Goal: Task Accomplishment & Management: Complete application form

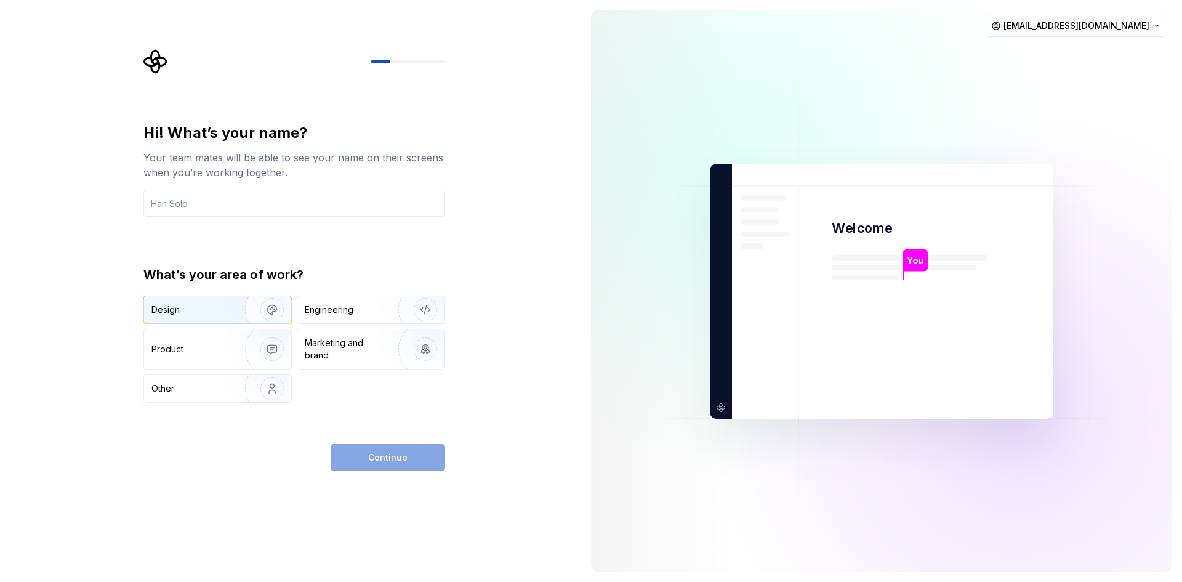
click at [206, 322] on div "Design" at bounding box center [217, 309] width 147 height 27
click at [392, 320] on img "button" at bounding box center [417, 309] width 79 height 82
click at [398, 462] on div "Continue" at bounding box center [388, 457] width 115 height 27
click at [399, 451] on div "Continue" at bounding box center [388, 457] width 115 height 27
click at [244, 207] on input "text" at bounding box center [294, 203] width 302 height 27
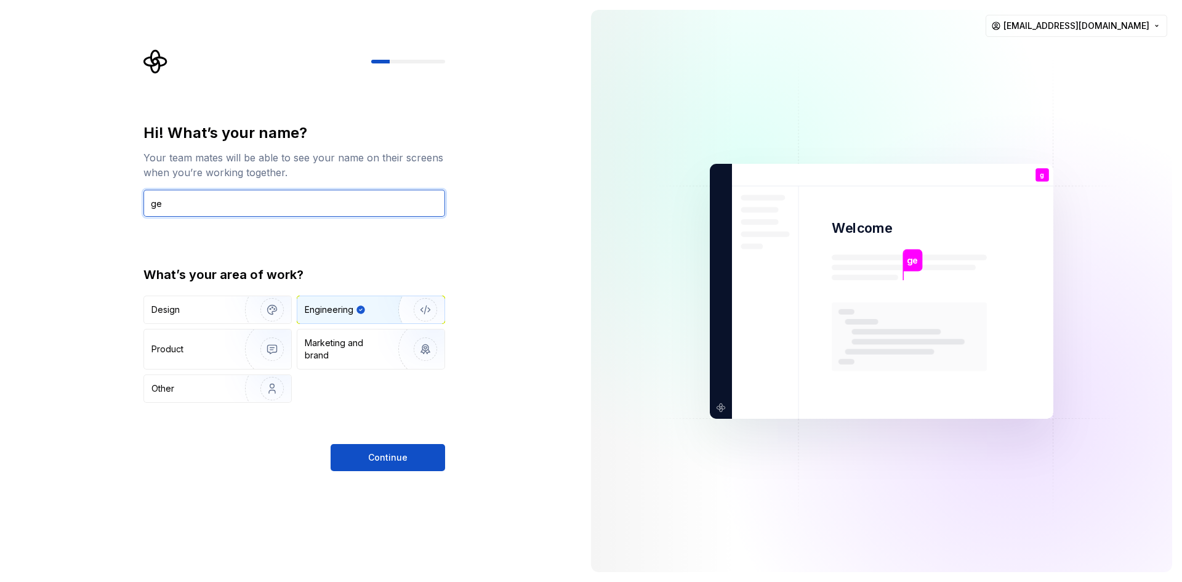
type input "gen"
type input "jhin"
type input "j"
type input "geng"
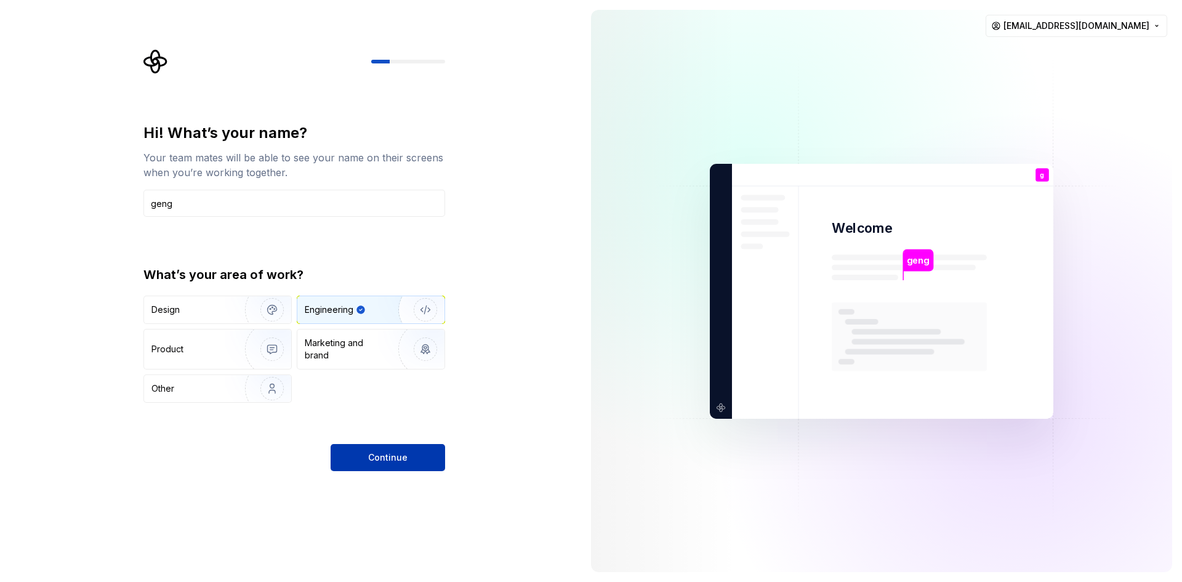
click at [360, 453] on button "Continue" at bounding box center [388, 457] width 115 height 27
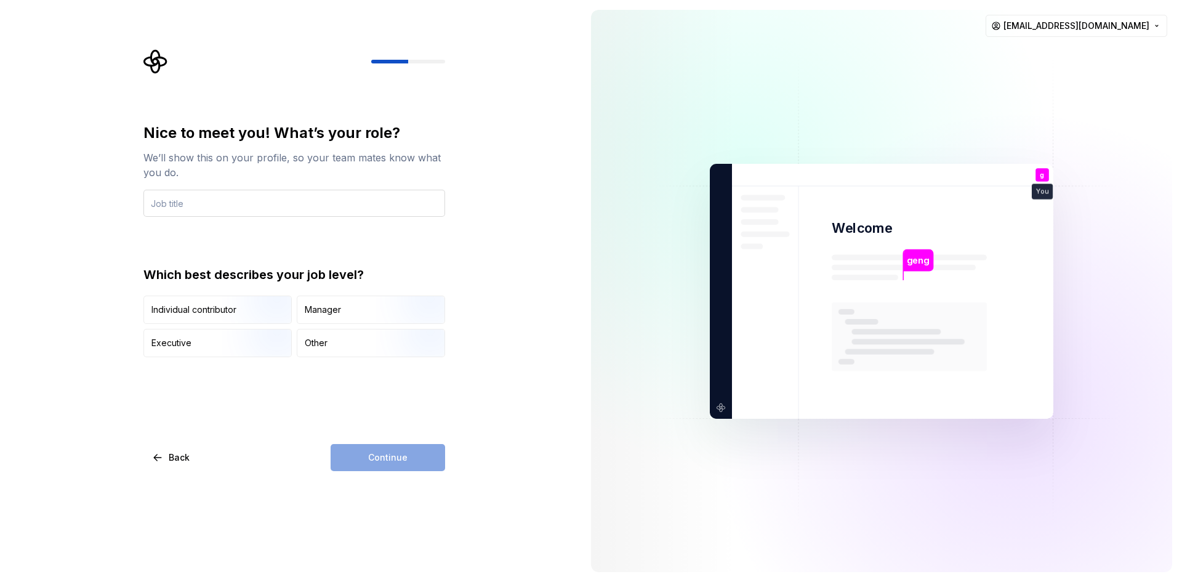
click at [326, 204] on input "text" at bounding box center [294, 203] width 302 height 27
click at [323, 204] on input "text" at bounding box center [294, 203] width 302 height 27
type input "dev"
click at [408, 466] on div "Continue" at bounding box center [388, 457] width 115 height 27
click at [380, 344] on img "button" at bounding box center [415, 358] width 79 height 82
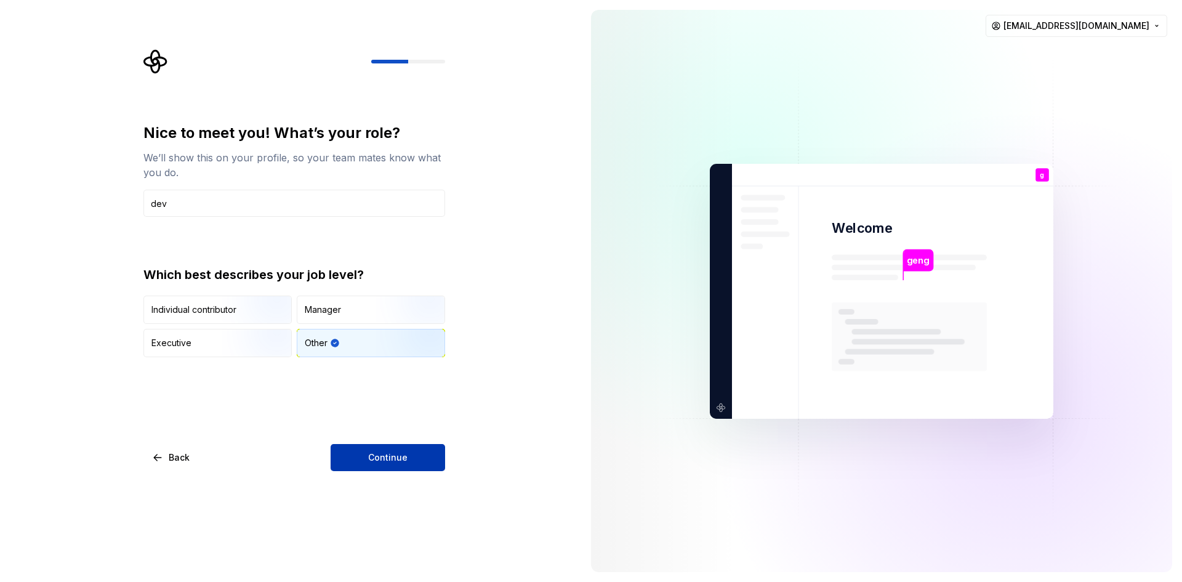
click at [388, 465] on button "Continue" at bounding box center [388, 457] width 115 height 27
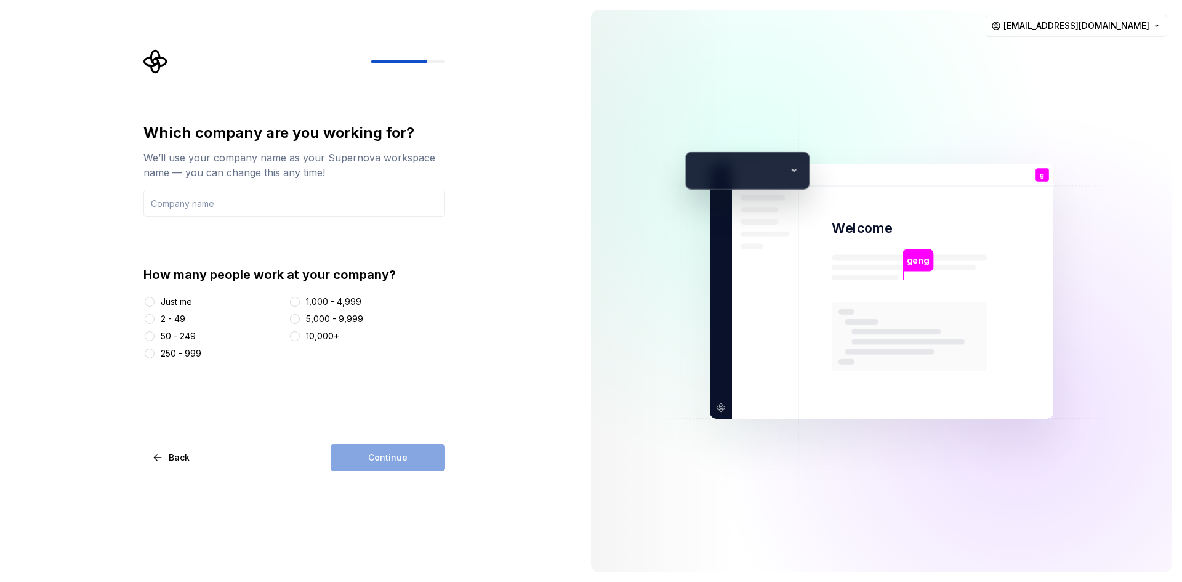
click at [172, 302] on div "Just me" at bounding box center [176, 302] width 31 height 12
click at [155, 302] on button "Just me" at bounding box center [150, 302] width 10 height 10
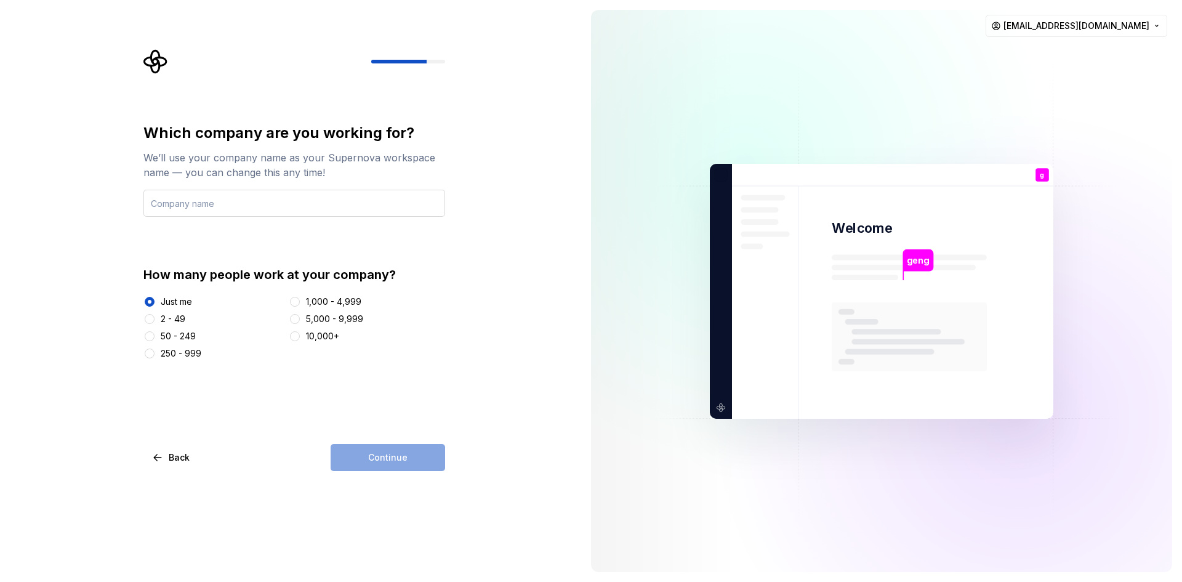
click at [237, 206] on input "text" at bounding box center [294, 203] width 302 height 27
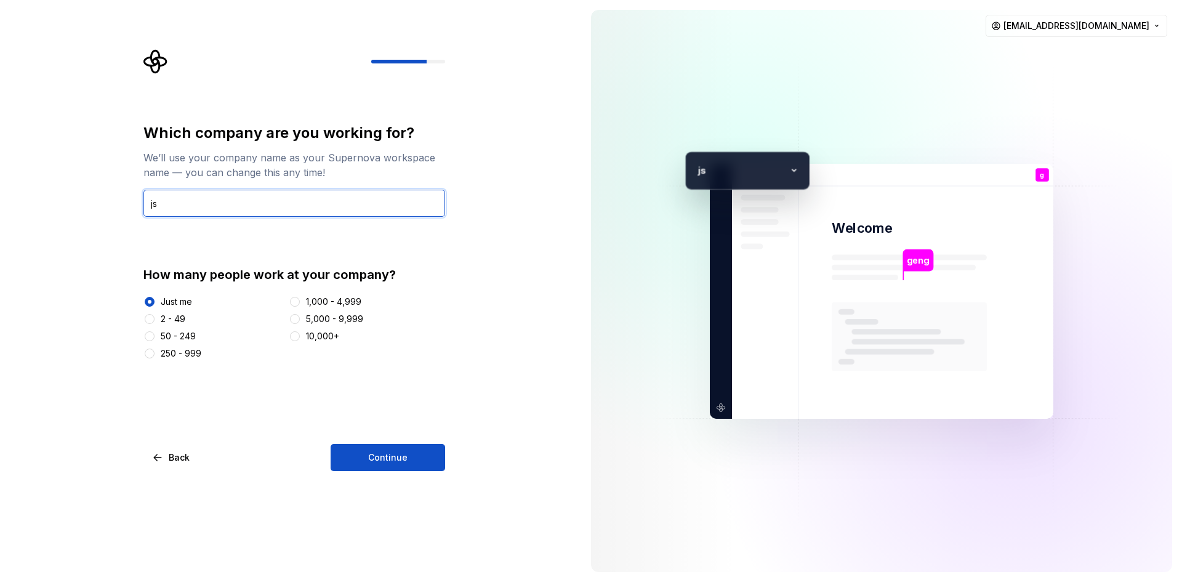
type input "j"
type input "justbored"
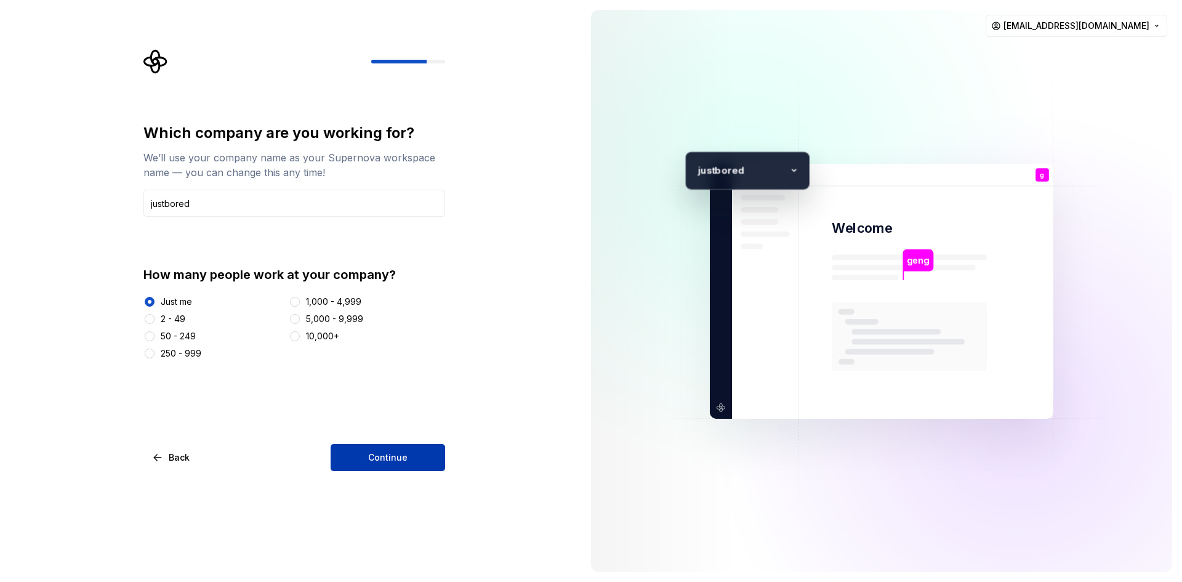
click at [400, 457] on span "Continue" at bounding box center [387, 457] width 39 height 12
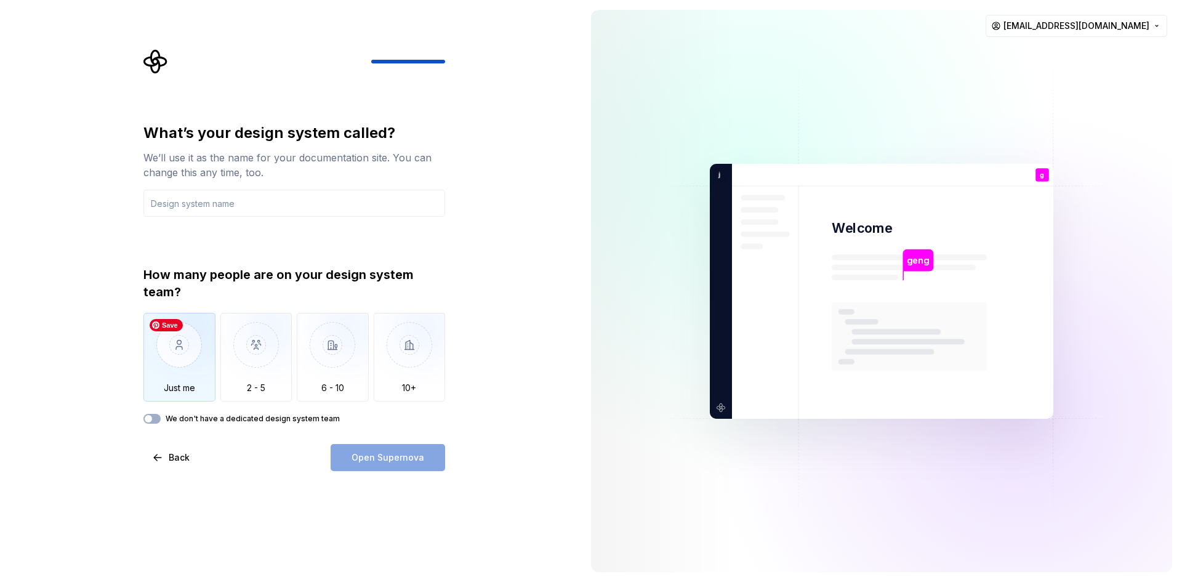
click at [201, 353] on img "button" at bounding box center [179, 354] width 72 height 82
click at [272, 420] on label "We don't have a dedicated design system team" at bounding box center [253, 419] width 174 height 10
click at [161, 420] on button "We don't have a dedicated design system team" at bounding box center [151, 419] width 17 height 10
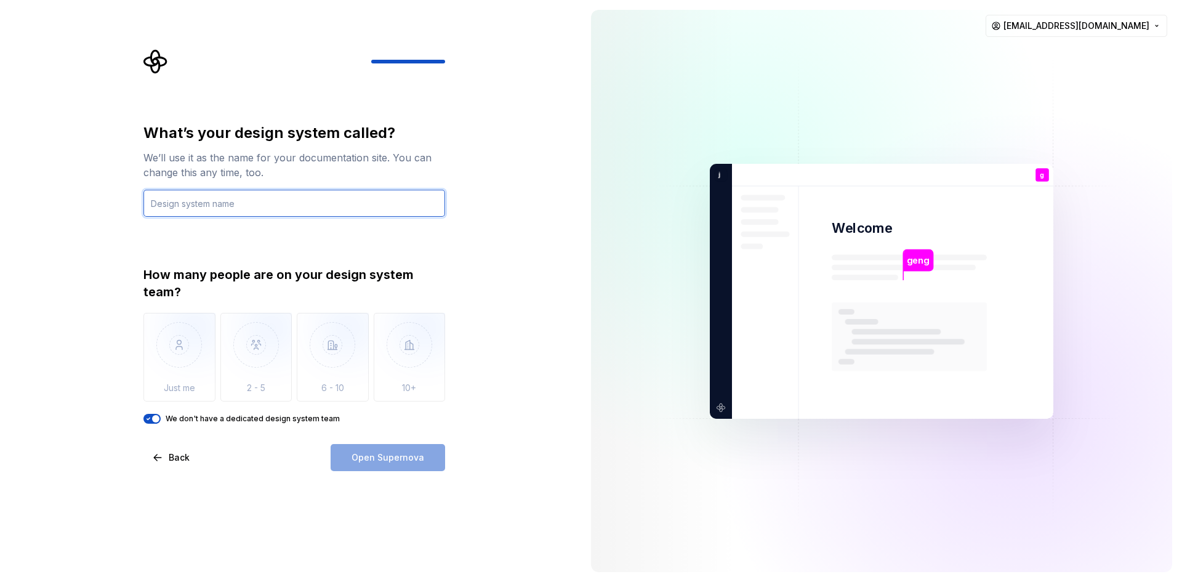
click at [286, 212] on input "text" at bounding box center [294, 203] width 302 height 27
type input "asd"
type input "asda"
type input "justboredngagni"
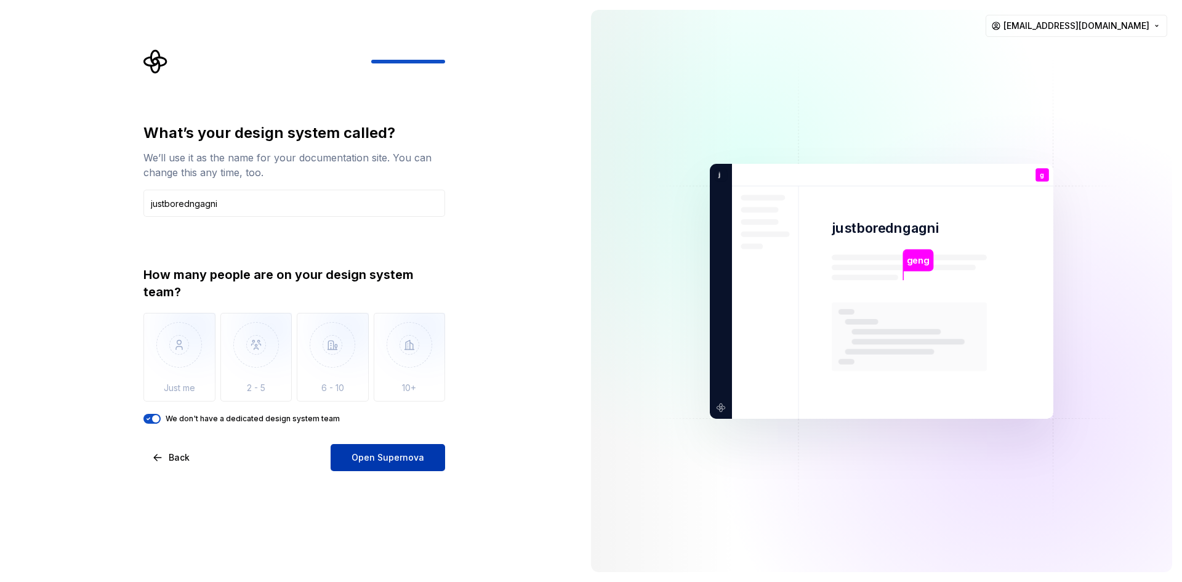
click at [417, 454] on span "Open Supernova" at bounding box center [388, 457] width 73 height 12
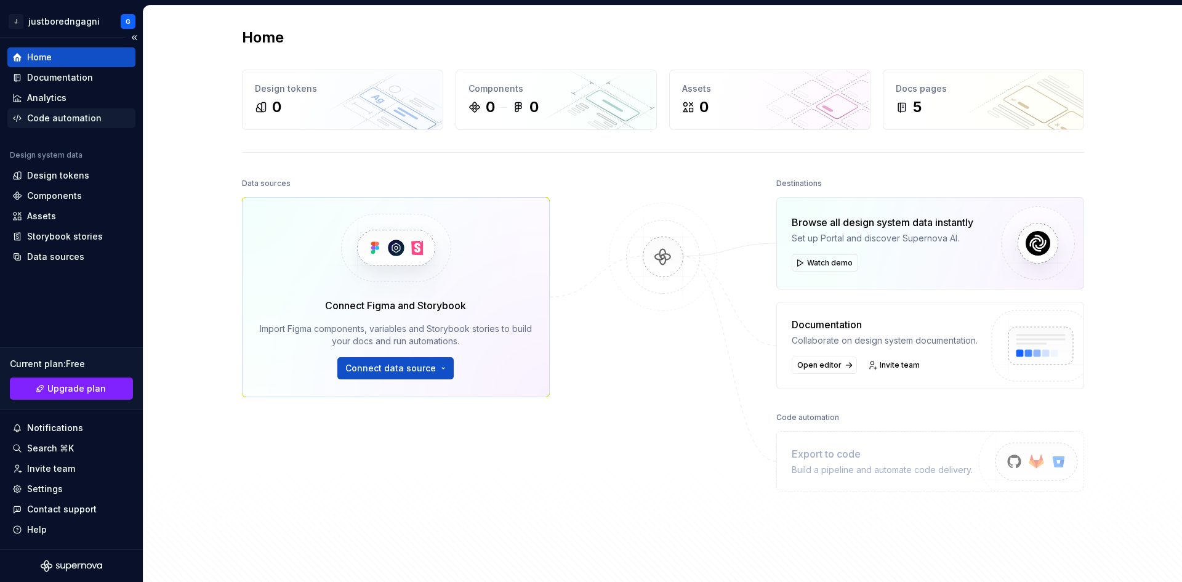
click at [101, 116] on div "Code automation" at bounding box center [71, 118] width 118 height 12
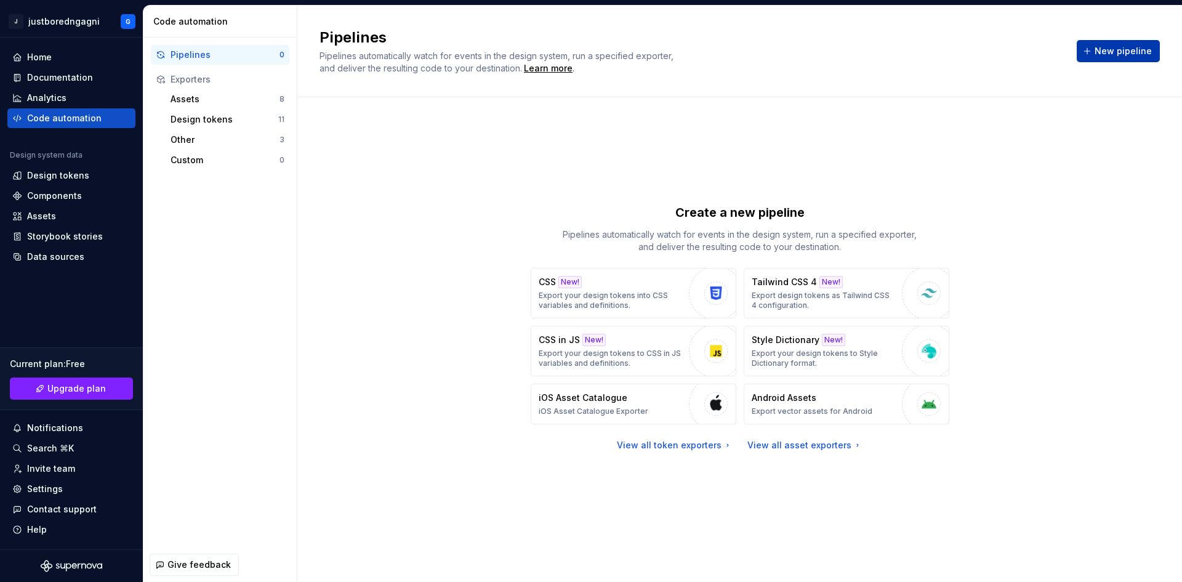
click at [1145, 52] on span "New pipeline" at bounding box center [1123, 51] width 57 height 12
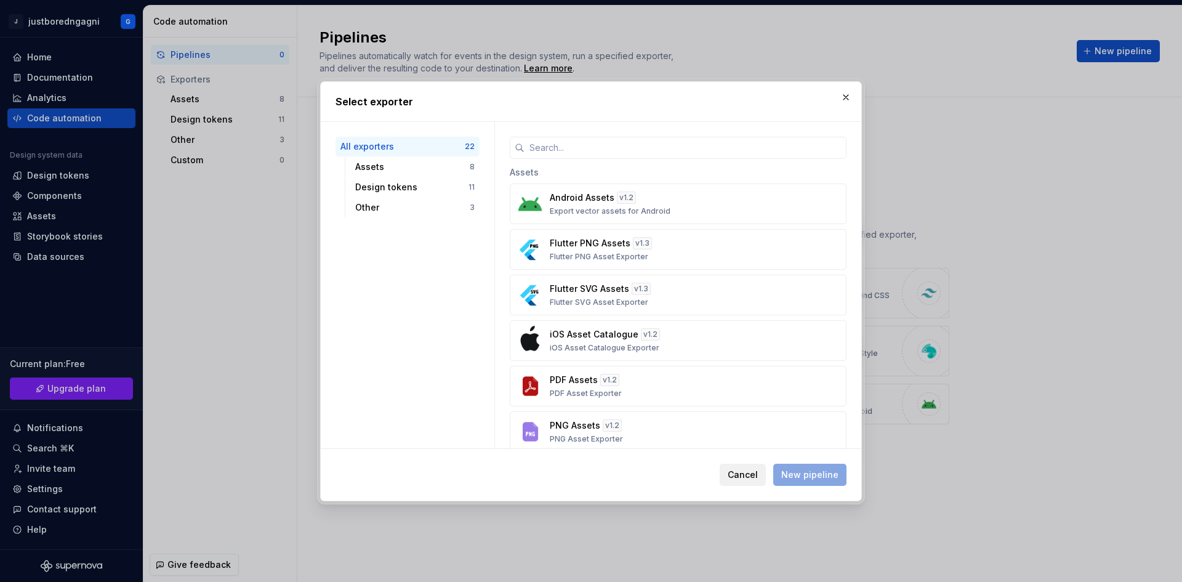
click at [752, 471] on span "Cancel" at bounding box center [743, 475] width 30 height 12
